Goal: Information Seeking & Learning: Learn about a topic

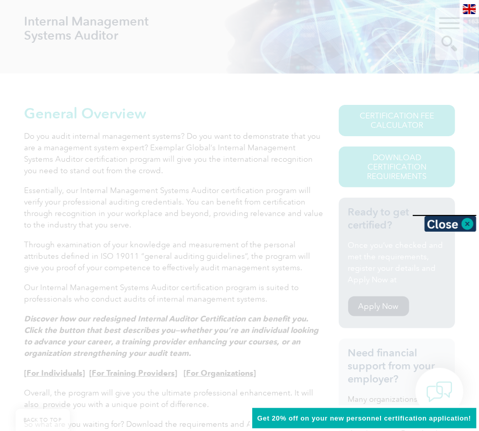
scroll to position [167, 0]
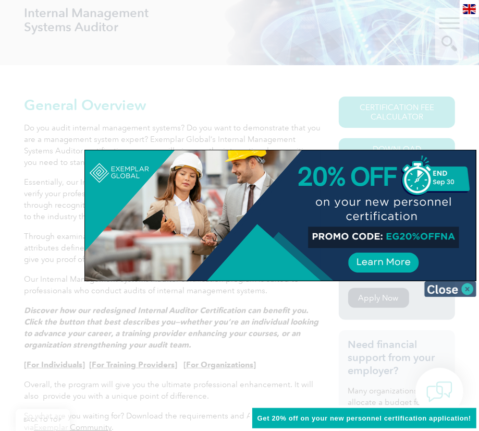
click at [469, 286] on img at bounding box center [450, 289] width 52 height 16
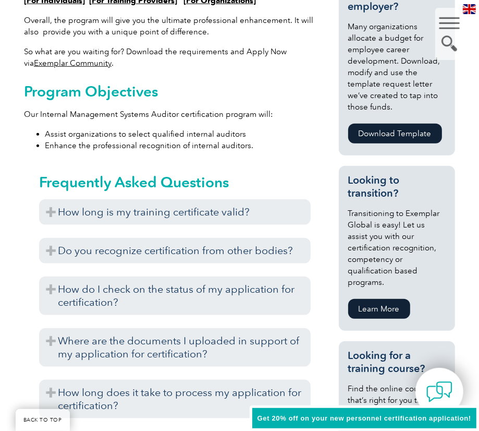
scroll to position [531, 0]
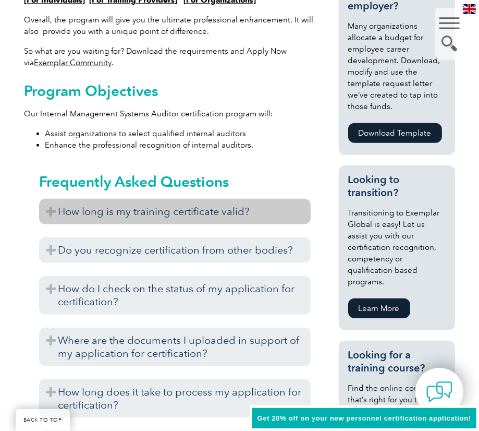
click at [245, 214] on h3 "How long is my training certificate valid?" at bounding box center [175, 212] width 272 height 26
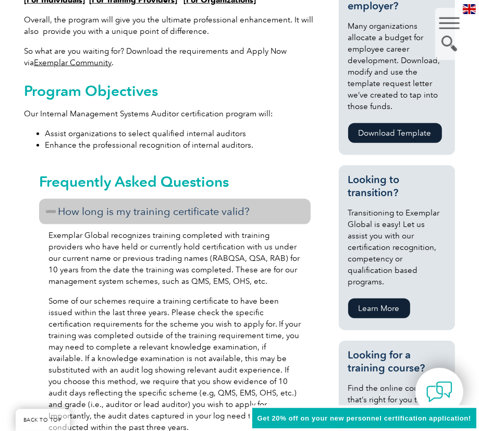
click at [245, 214] on h3 "How long is my training certificate valid?" at bounding box center [175, 212] width 272 height 26
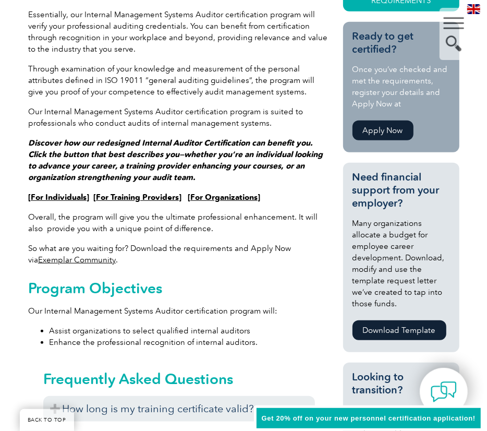
scroll to position [0, 0]
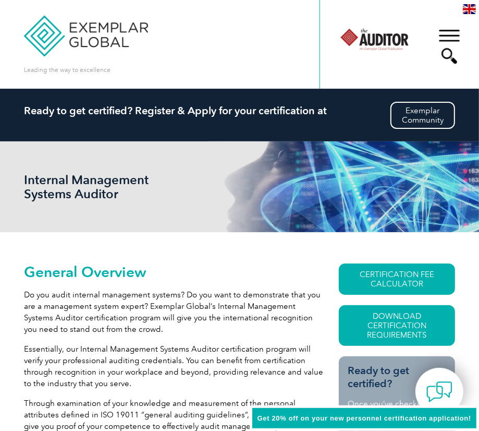
click at [447, 38] on div "▼" at bounding box center [449, 46] width 28 height 52
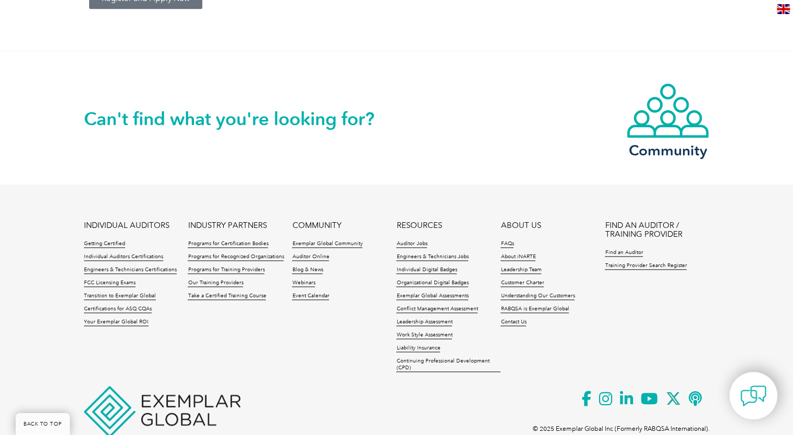
scroll to position [1404, 0]
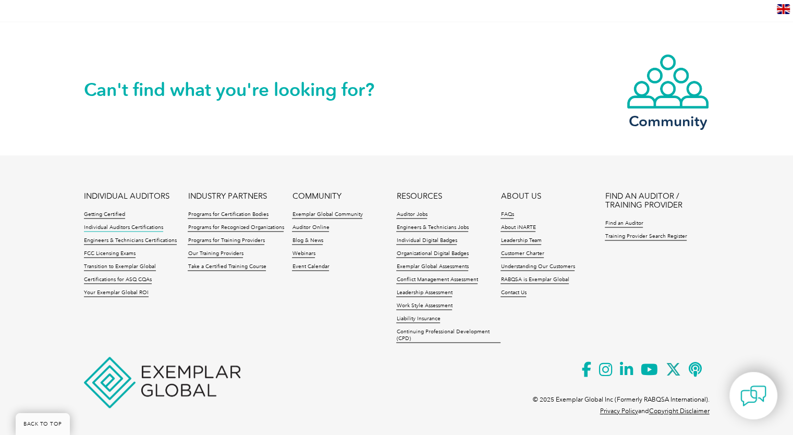
click at [153, 225] on link "Individual Auditors Certifications" at bounding box center [123, 227] width 79 height 7
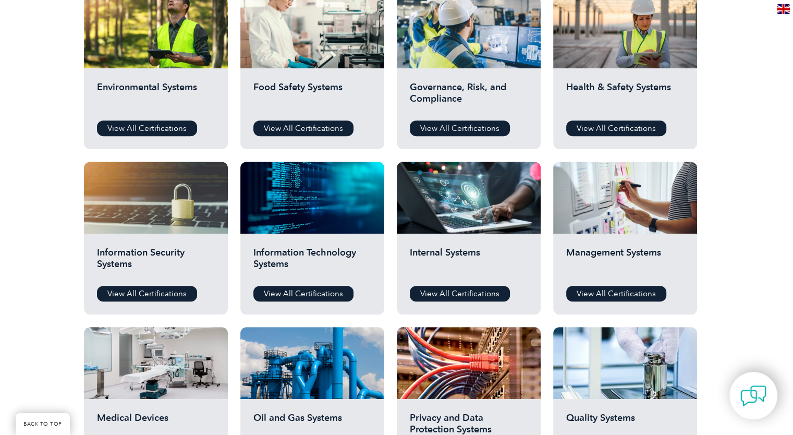
scroll to position [409, 0]
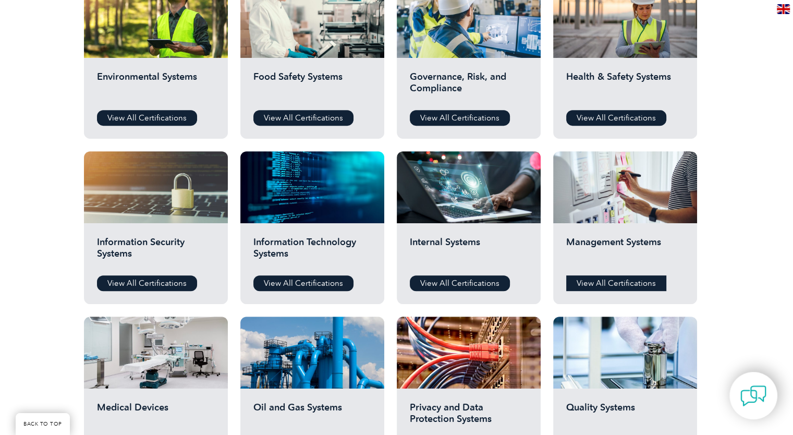
click at [599, 275] on link "View All Certifications" at bounding box center [616, 283] width 100 height 16
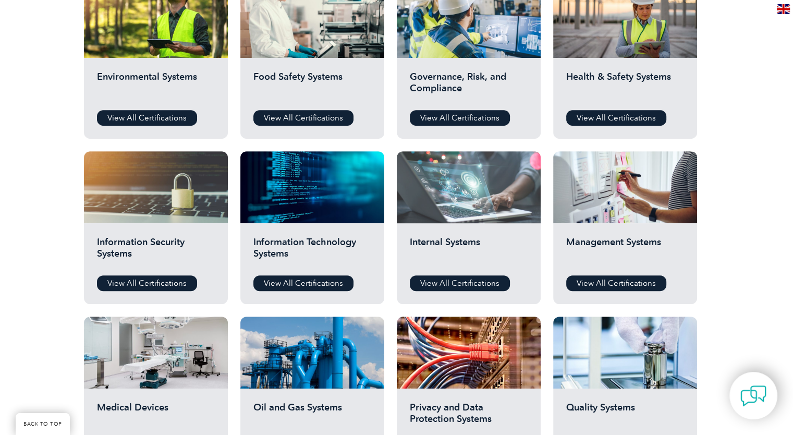
click at [492, 172] on div at bounding box center [469, 187] width 144 height 72
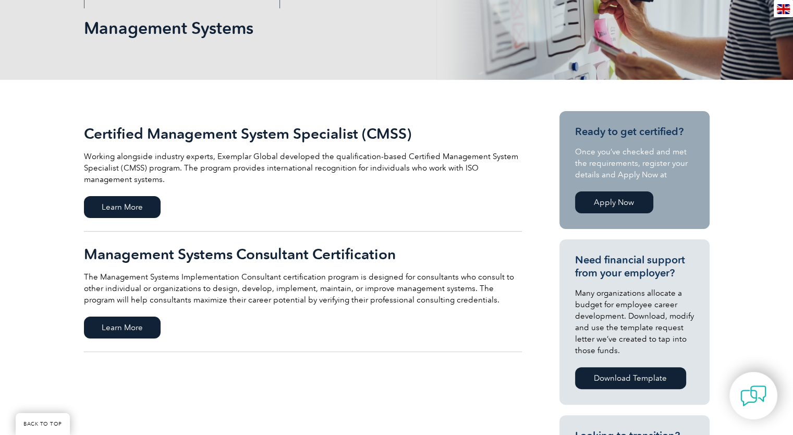
scroll to position [115, 0]
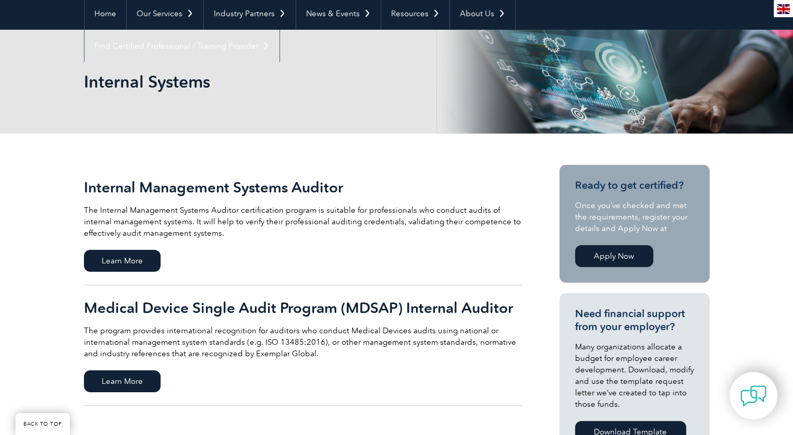
scroll to position [158, 0]
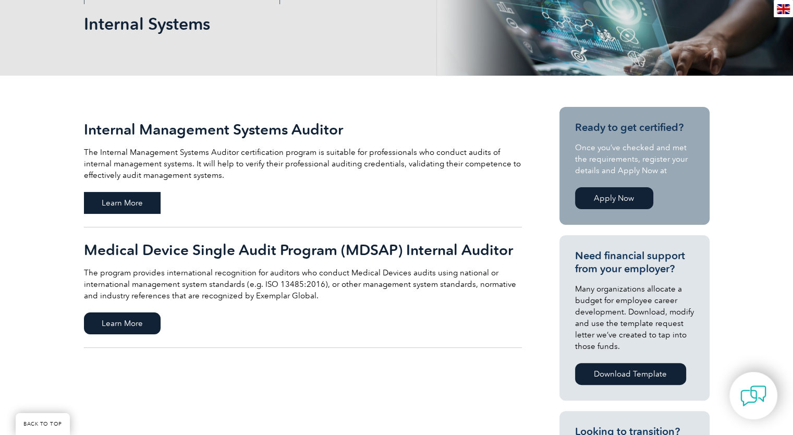
click at [145, 192] on span "Learn More" at bounding box center [122, 203] width 77 height 22
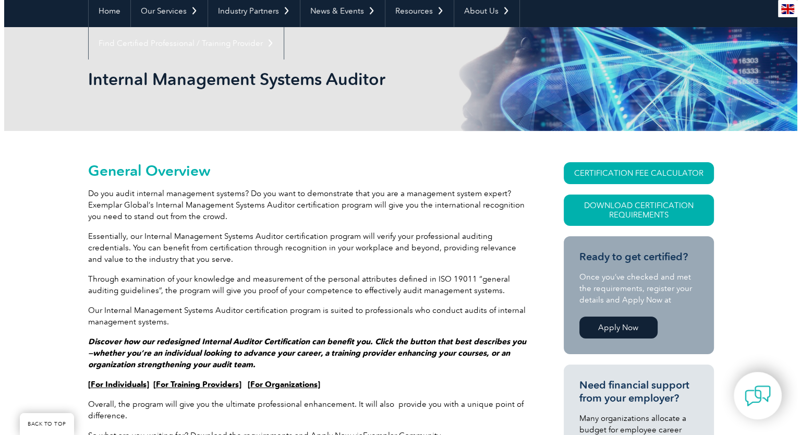
scroll to position [96, 0]
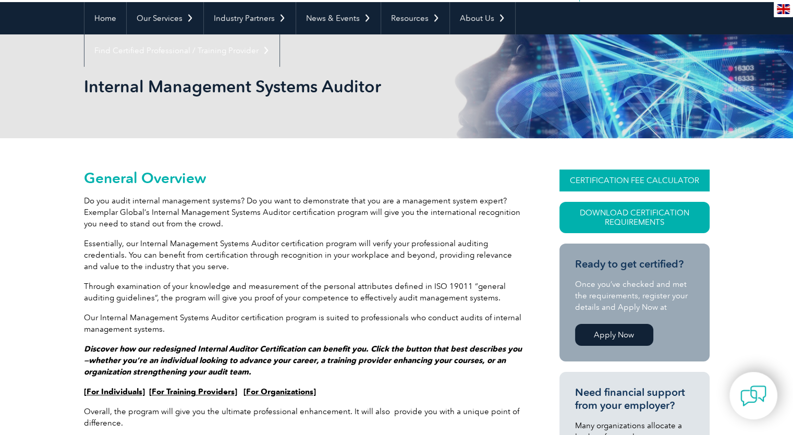
click at [583, 180] on link "CERTIFICATION FEE CALCULATOR" at bounding box center [634, 180] width 150 height 22
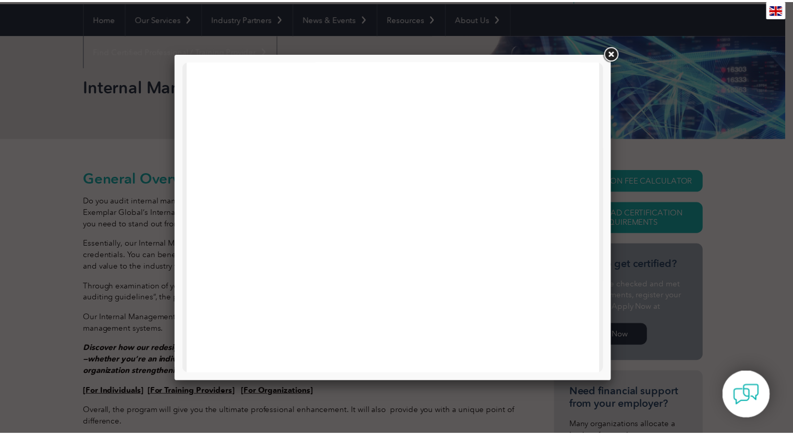
scroll to position [0, 0]
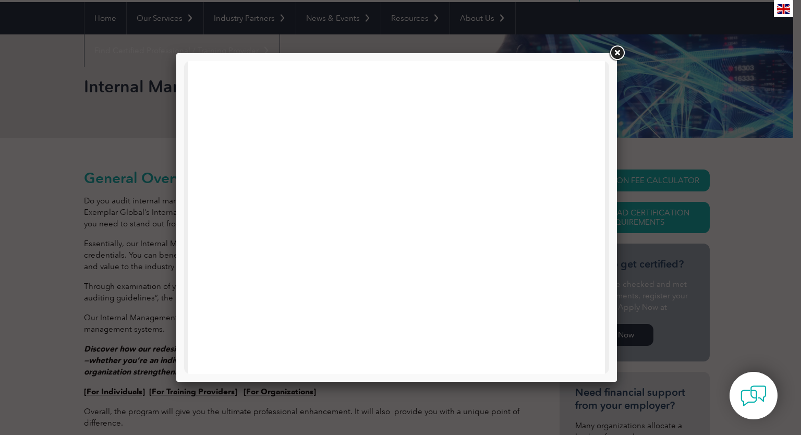
click at [616, 50] on link at bounding box center [616, 53] width 19 height 19
